Goal: Task Accomplishment & Management: Manage account settings

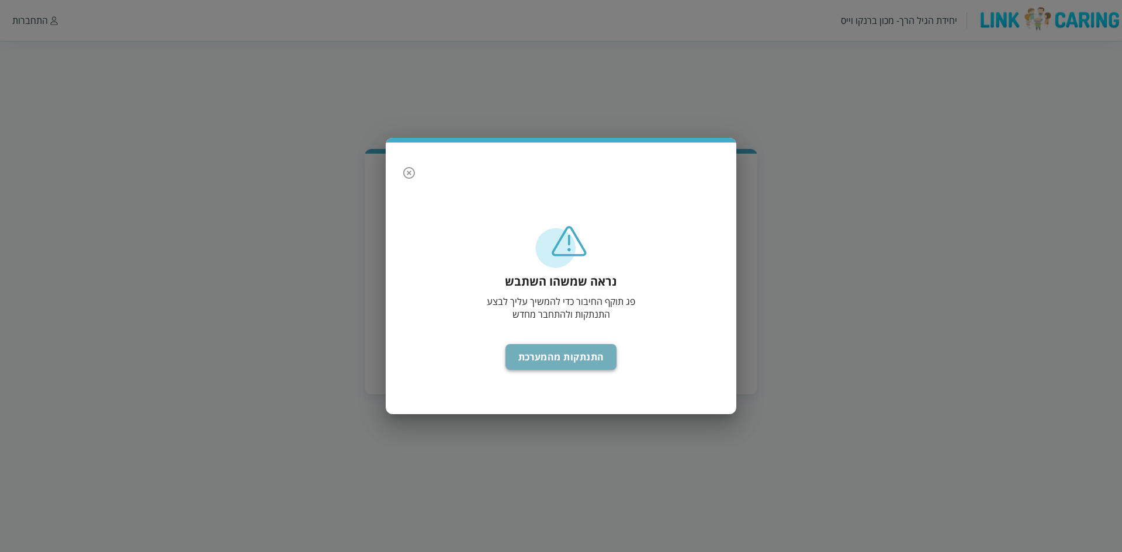
drag, startPoint x: 538, startPoint y: 356, endPoint x: 539, endPoint y: 364, distance: 8.3
click at [539, 358] on button "התנתקות מהמערכת" at bounding box center [561, 357] width 112 height 26
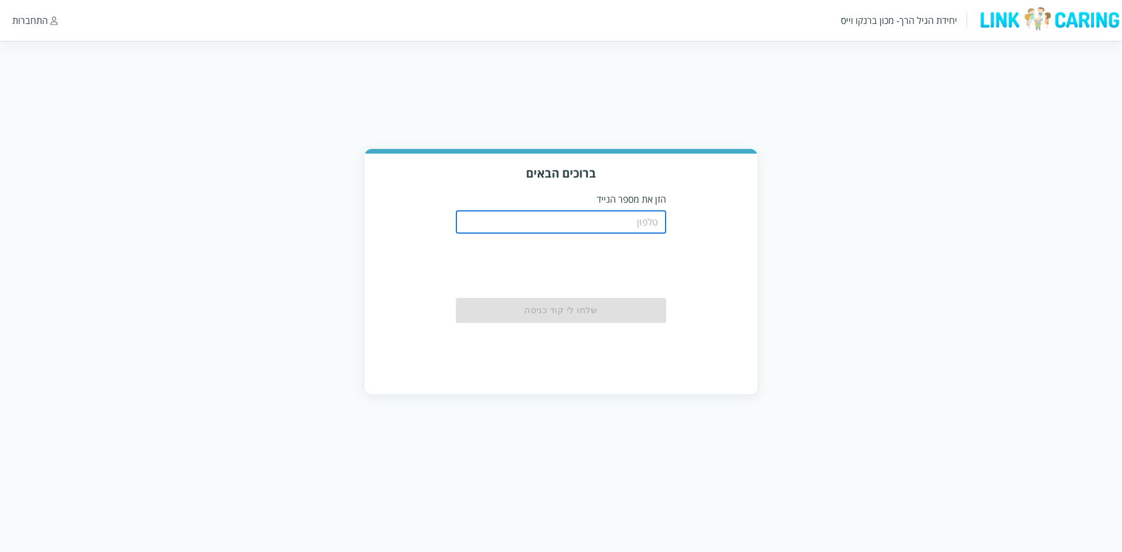
click at [585, 215] on input "tel" at bounding box center [561, 221] width 210 height 23
type input "0544440000"
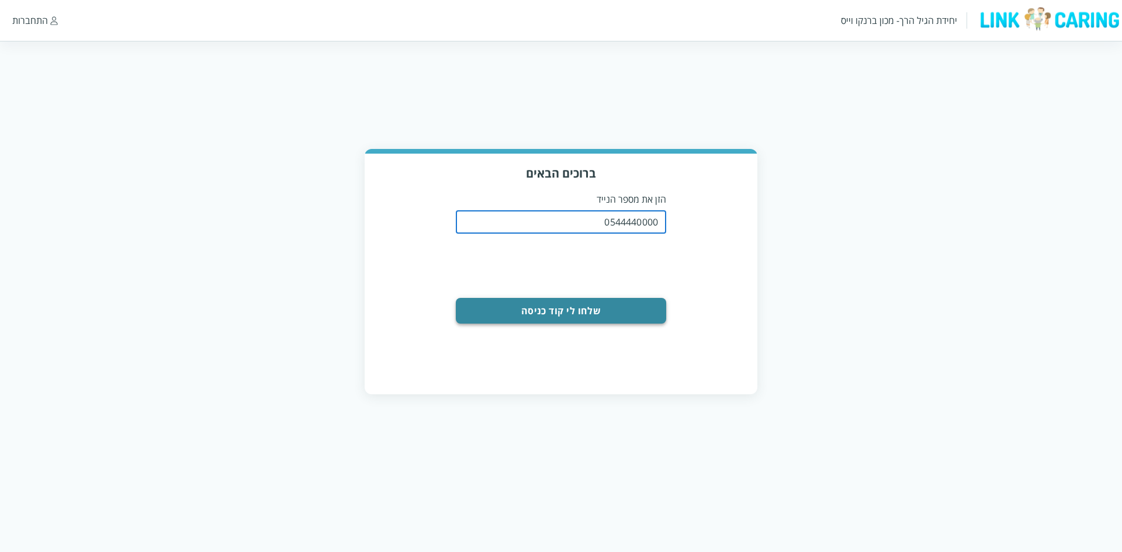
click at [584, 307] on button "שלחו לי קוד כניסה" at bounding box center [561, 311] width 210 height 26
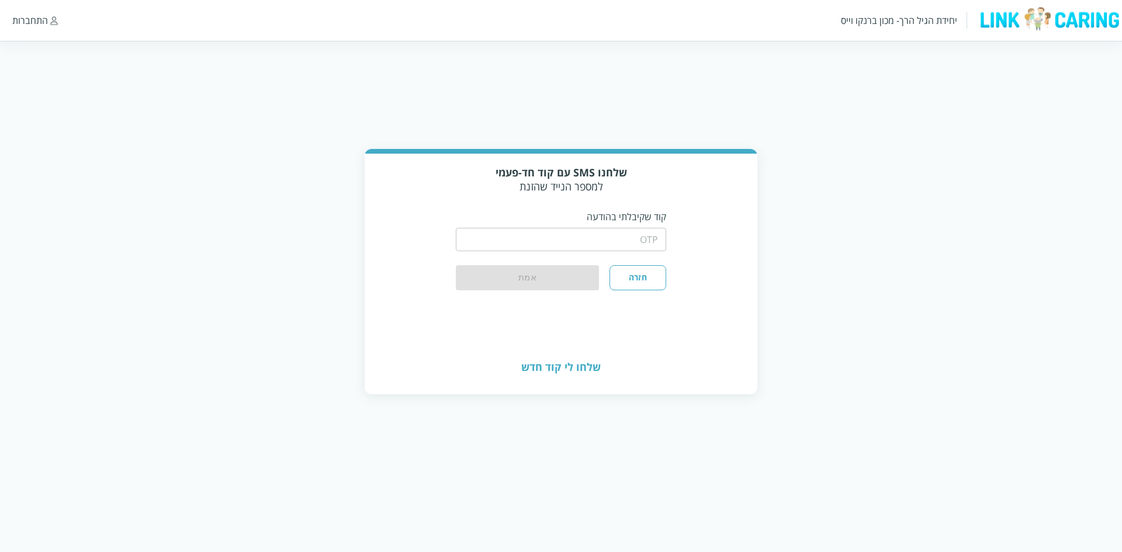
click at [578, 242] on input "string" at bounding box center [561, 239] width 210 height 23
type input "1234"
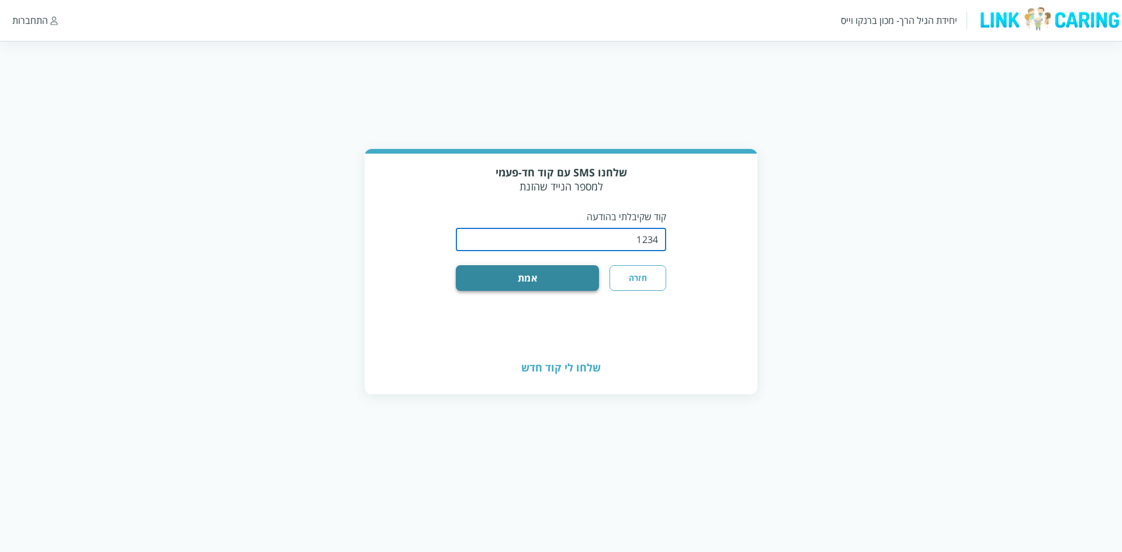
click at [572, 280] on button "אמת" at bounding box center [527, 278] width 143 height 26
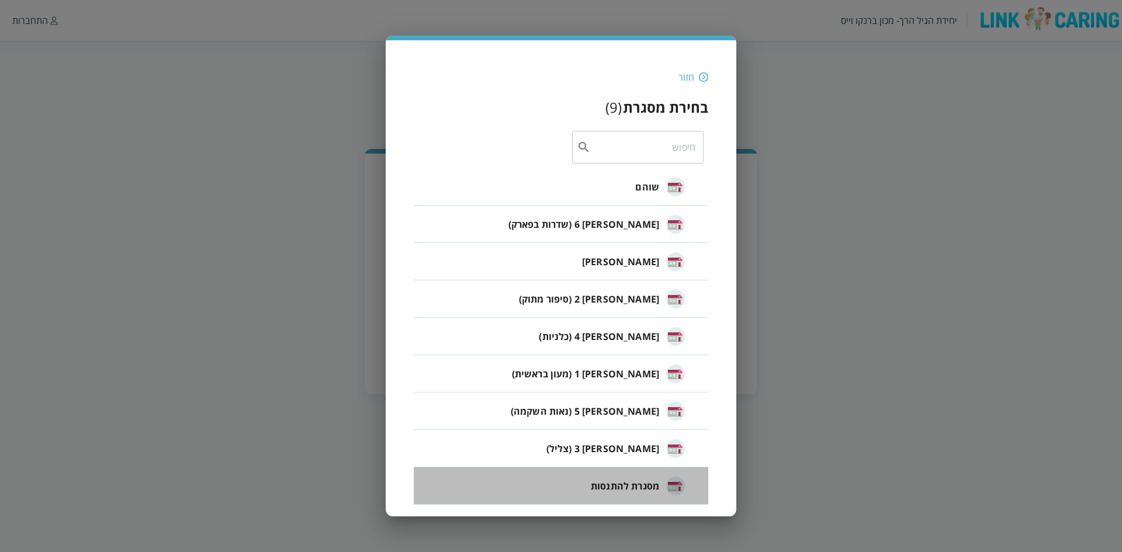
click at [577, 480] on li "מסגרת להתנסות" at bounding box center [561, 485] width 294 height 37
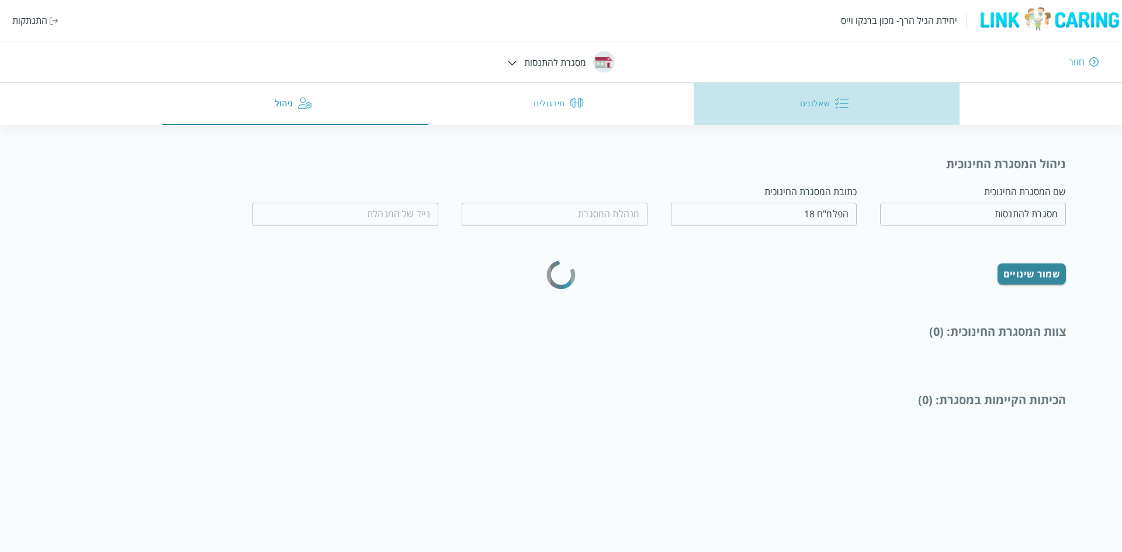
click at [819, 102] on button "שאלונים" at bounding box center [826, 104] width 265 height 42
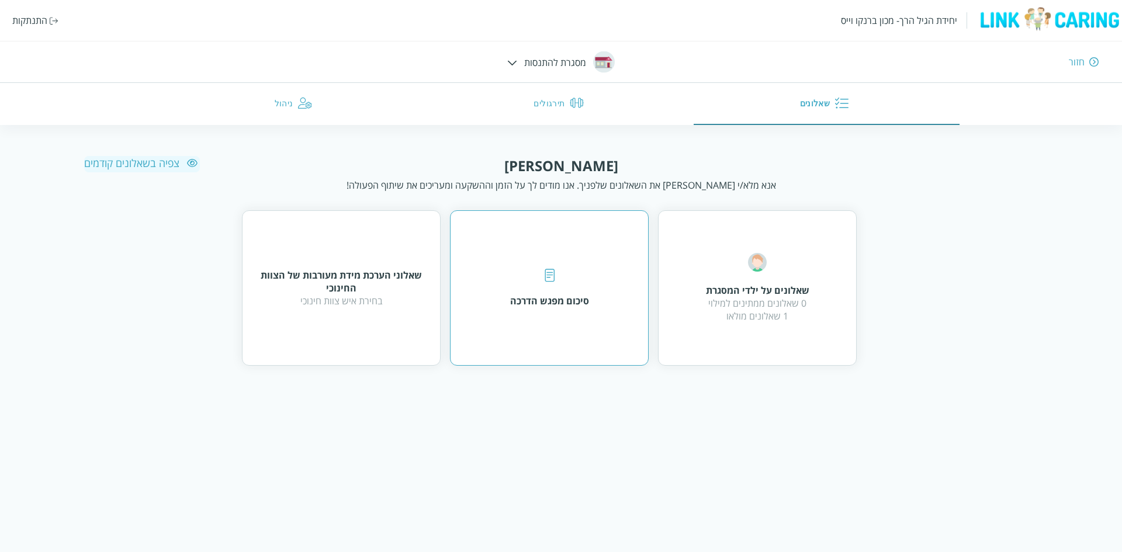
click at [557, 287] on div "סיכום מפגש הדרכה" at bounding box center [549, 288] width 79 height 39
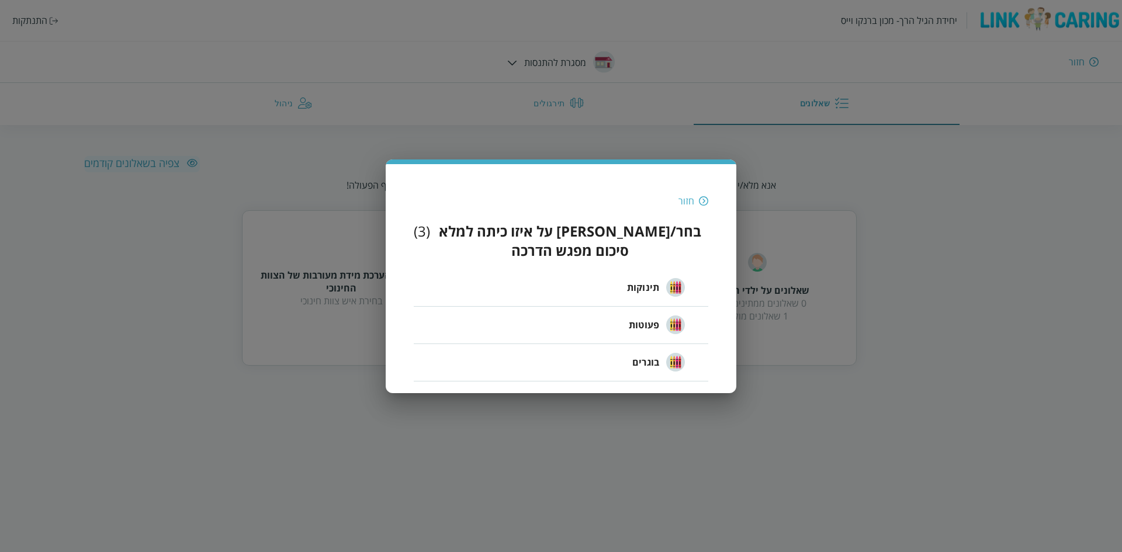
click at [693, 207] on div "חזור" at bounding box center [686, 201] width 16 height 13
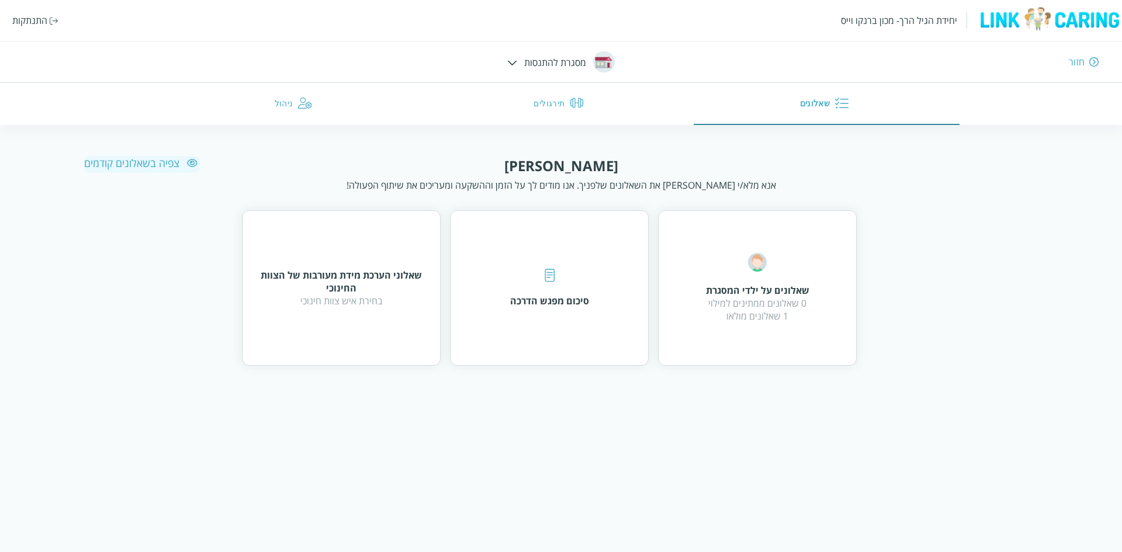
click at [121, 162] on div "צפיה בשאלונים קודמים" at bounding box center [142, 163] width 116 height 14
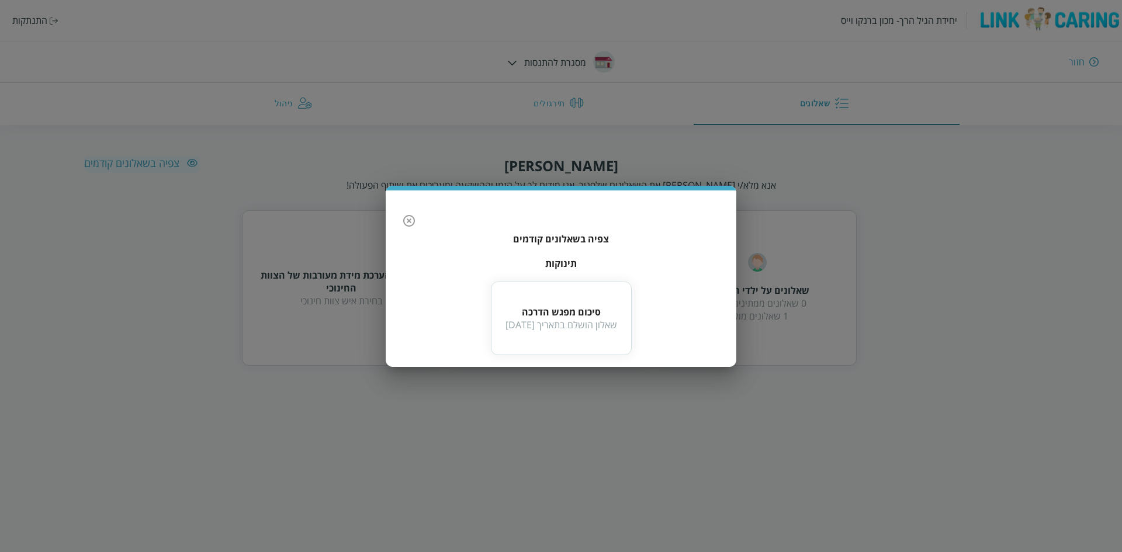
click at [540, 331] on div "שאלון הושלם בתאריך [DATE]" at bounding box center [561, 324] width 112 height 13
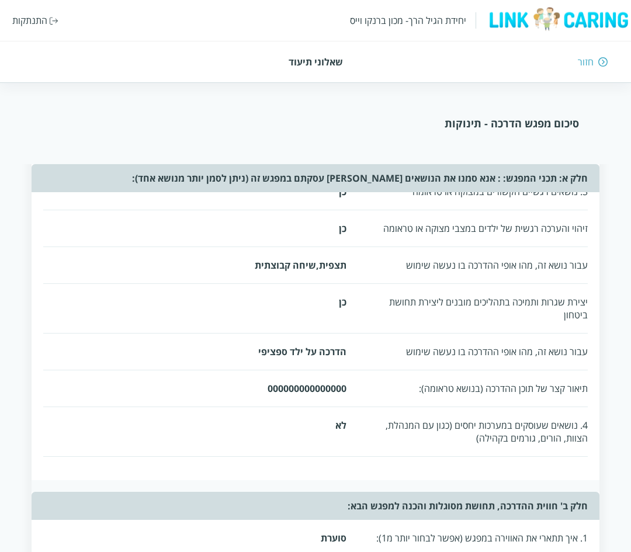
scroll to position [467, 0]
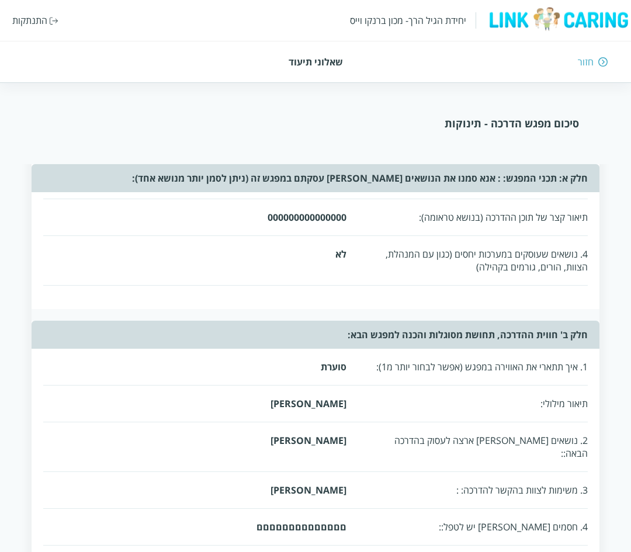
click at [600, 63] on img at bounding box center [602, 62] width 9 height 11
click at [581, 65] on div "חזור" at bounding box center [586, 62] width 16 height 13
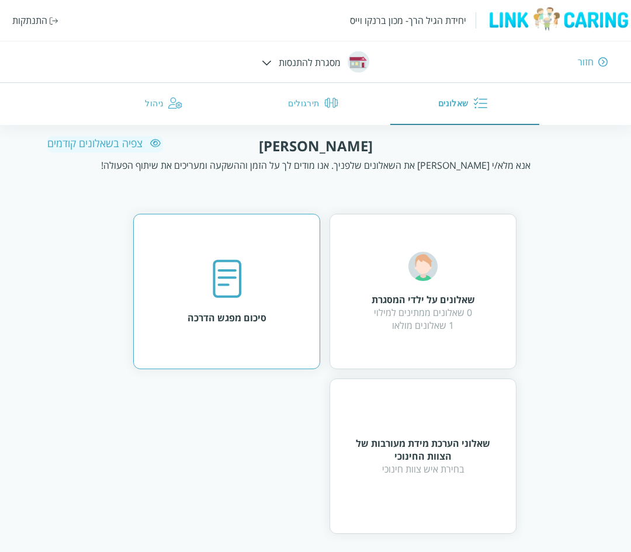
click at [257, 295] on div "סיכום מפגש הדרכה" at bounding box center [227, 291] width 79 height 65
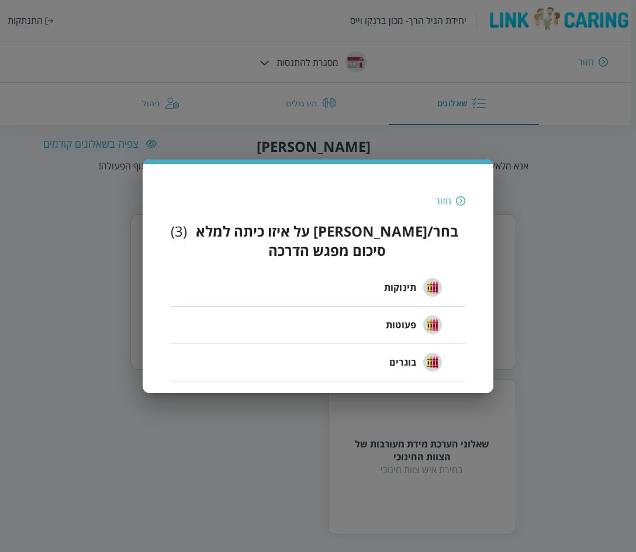
click at [394, 281] on span "תינוקות" at bounding box center [400, 287] width 32 height 14
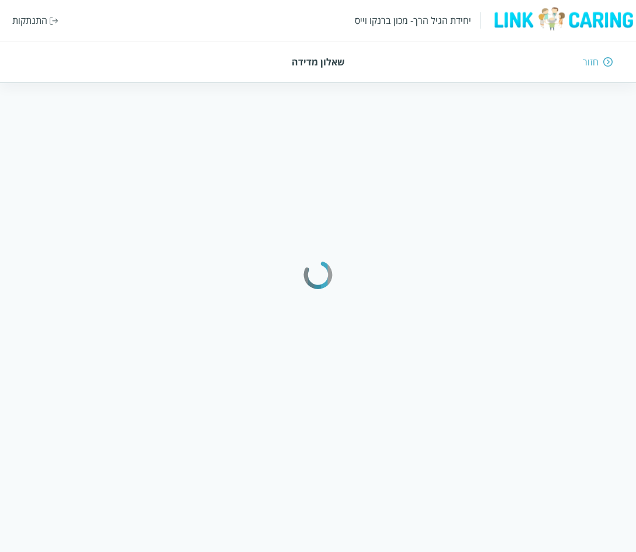
click at [598, 62] on div "חזור" at bounding box center [458, 62] width 310 height 13
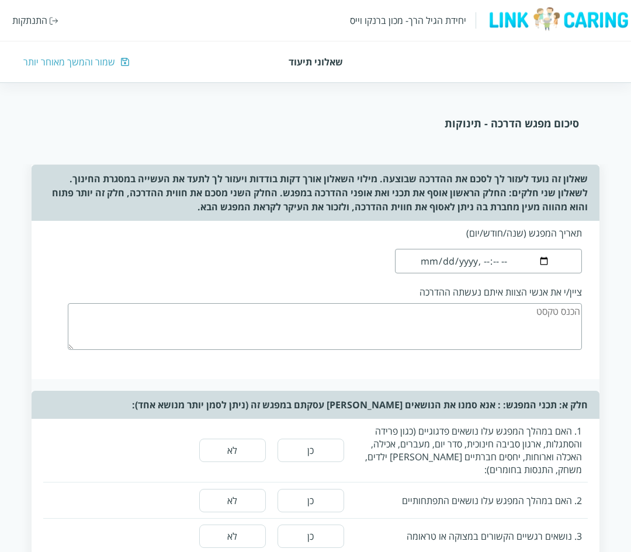
click at [79, 68] on div "שמור והמשך מאוחר יותר" at bounding box center [69, 62] width 92 height 13
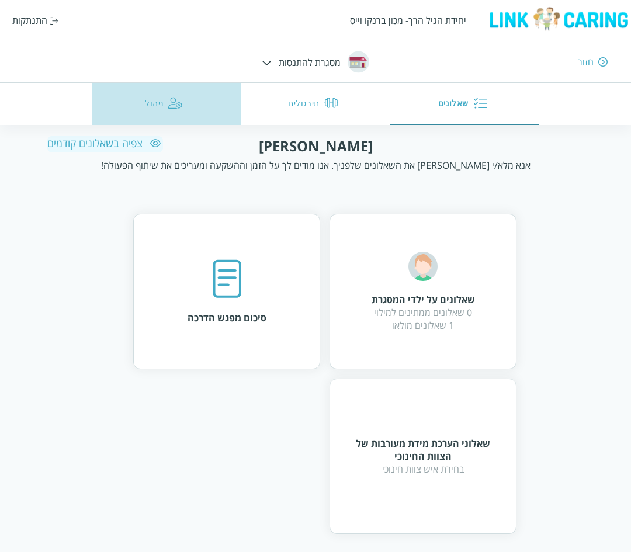
click at [152, 103] on button "ניהול" at bounding box center [167, 104] width 150 height 42
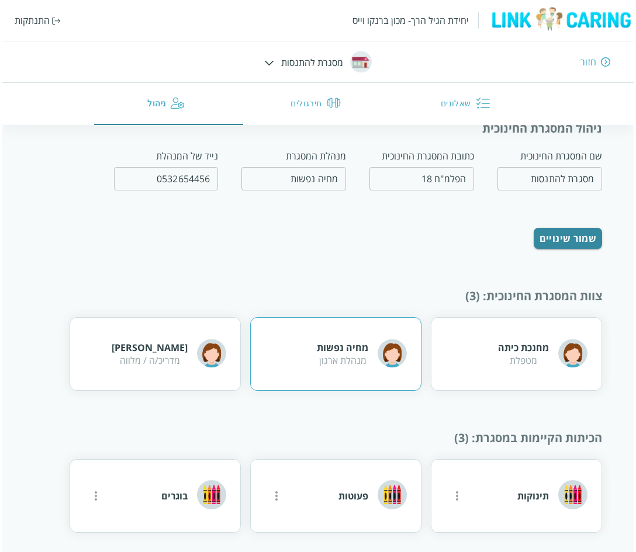
scroll to position [20, 0]
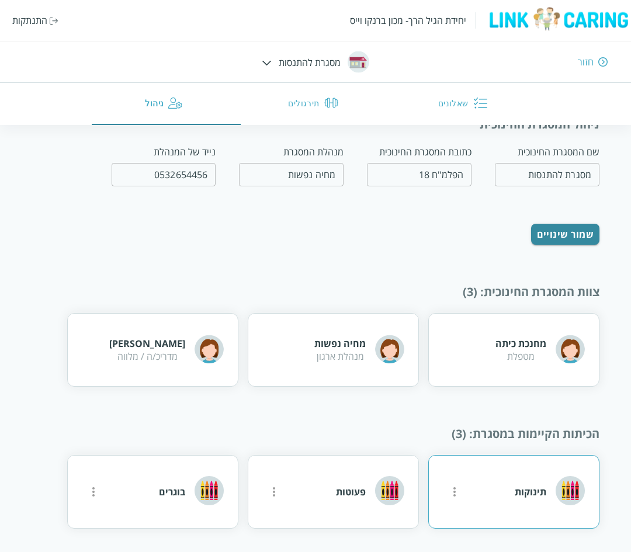
click at [443, 494] on button "more" at bounding box center [454, 491] width 23 height 23
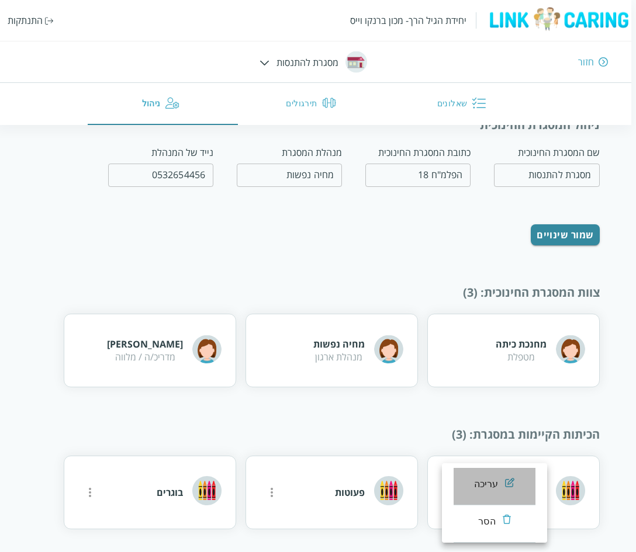
click at [483, 483] on div "עריכה" at bounding box center [486, 484] width 25 height 14
type input "תינוקות"
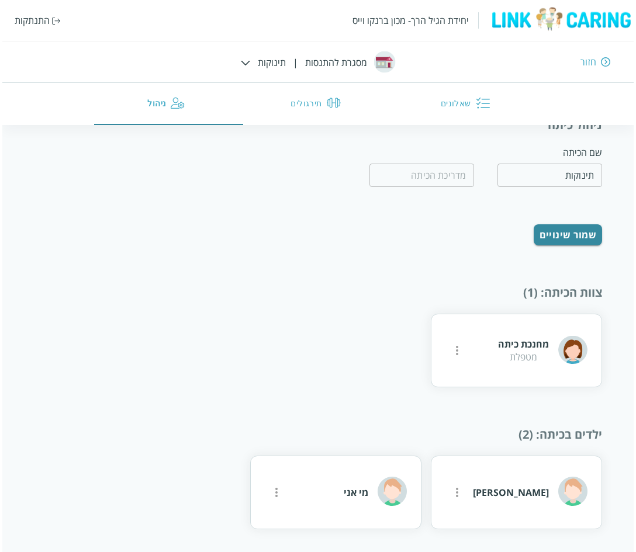
scroll to position [73, 0]
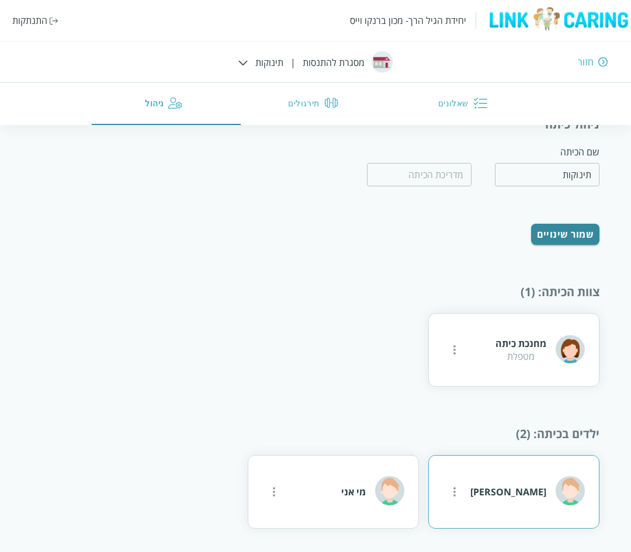
click at [445, 493] on button "more" at bounding box center [454, 491] width 23 height 23
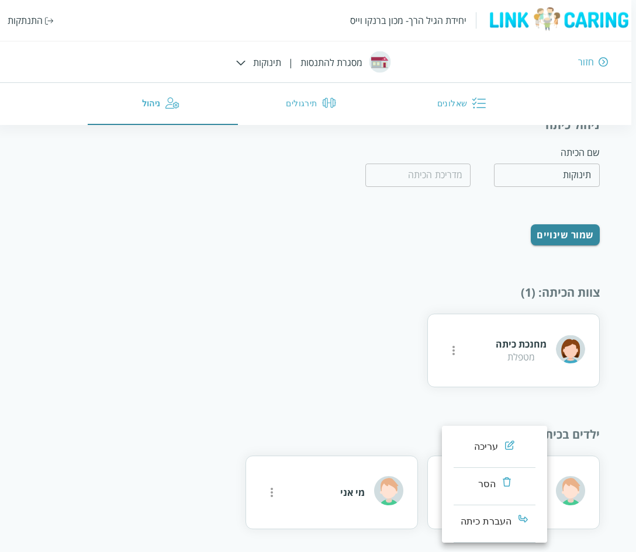
click at [480, 442] on div "עריכה" at bounding box center [486, 447] width 25 height 14
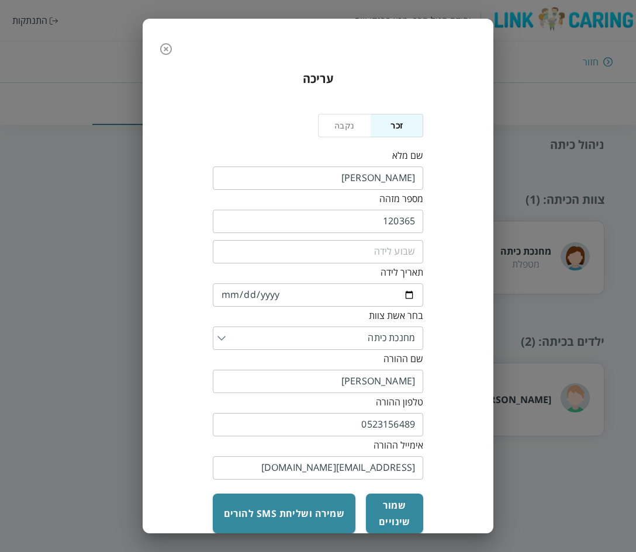
click at [386, 340] on input "list" at bounding box center [320, 338] width 189 height 23
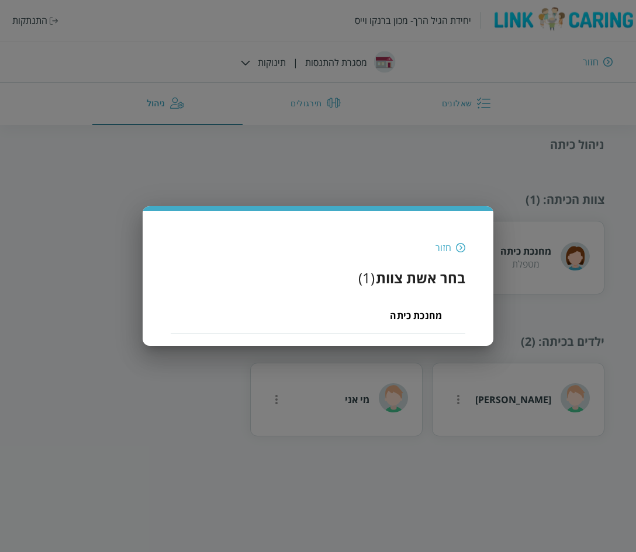
click at [444, 249] on div "חזור" at bounding box center [443, 247] width 16 height 13
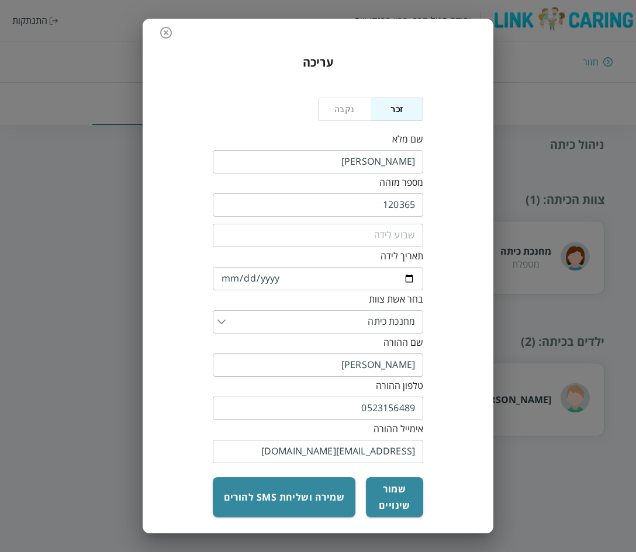
scroll to position [21, 0]
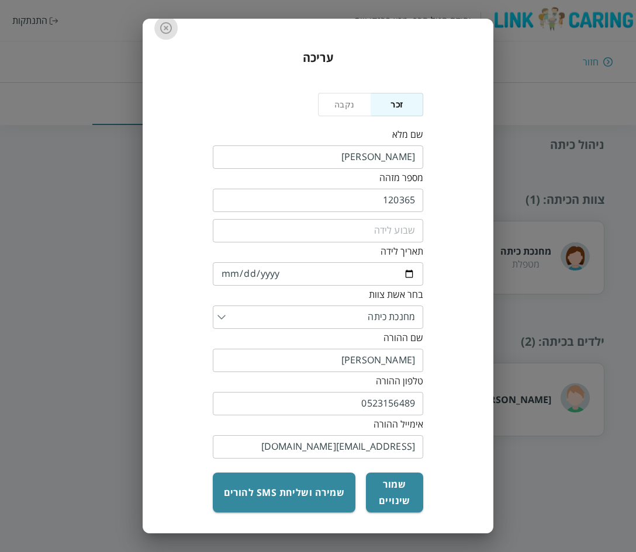
click at [166, 26] on icon "button" at bounding box center [166, 28] width 12 height 12
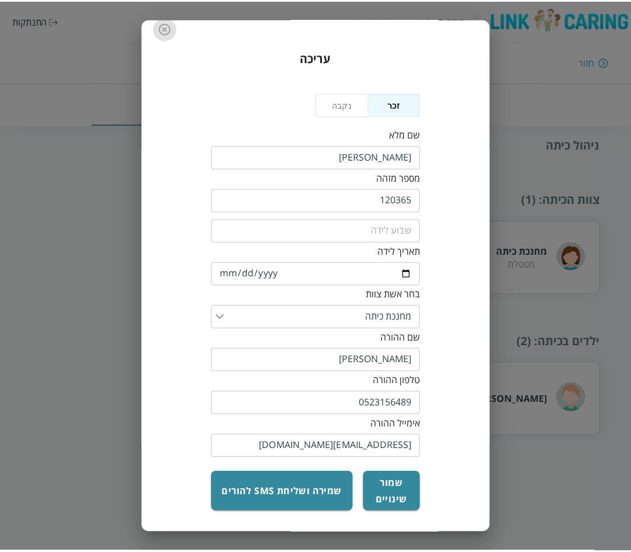
scroll to position [73, 0]
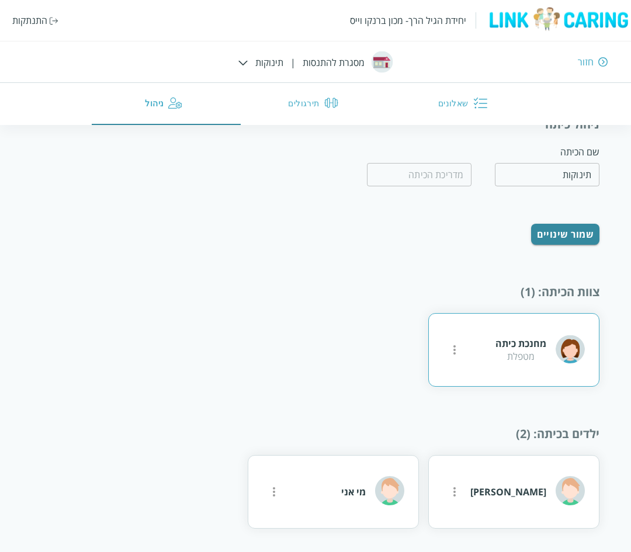
click at [452, 353] on icon "more" at bounding box center [455, 350] width 14 height 14
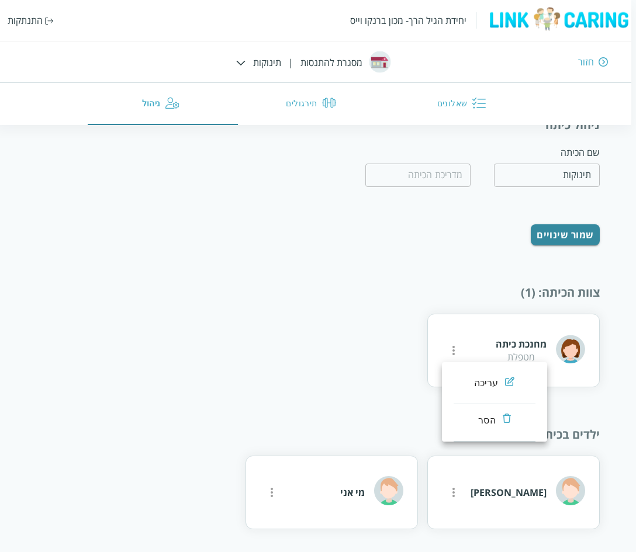
click at [494, 381] on div "עריכה" at bounding box center [486, 383] width 25 height 14
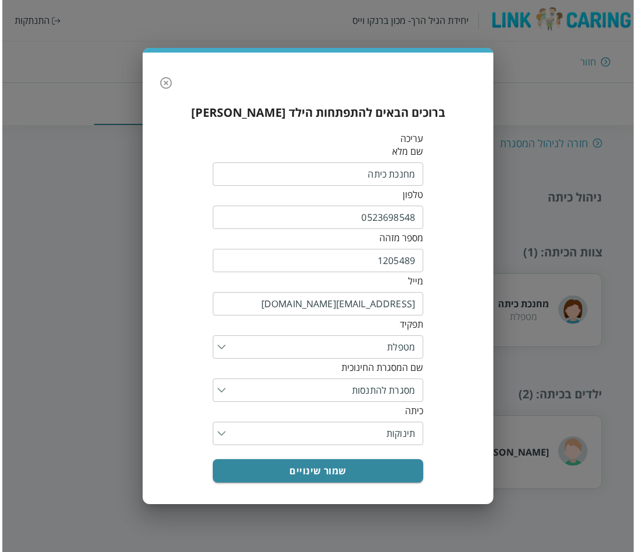
scroll to position [0, 0]
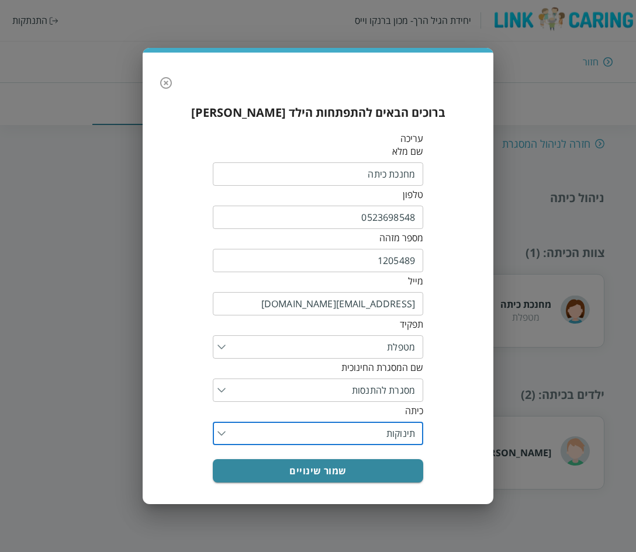
click at [383, 432] on input "list" at bounding box center [320, 433] width 189 height 23
